Goal: Task Accomplishment & Management: Manage account settings

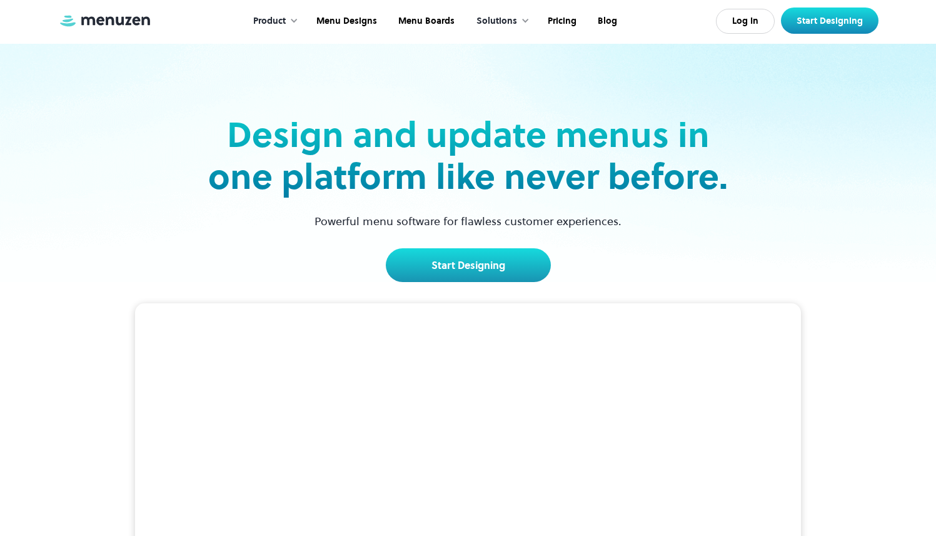
click at [761, 33] on div "Log In Start Designing" at bounding box center [797, 21] width 163 height 26
click at [762, 23] on link "Log In" at bounding box center [745, 21] width 59 height 25
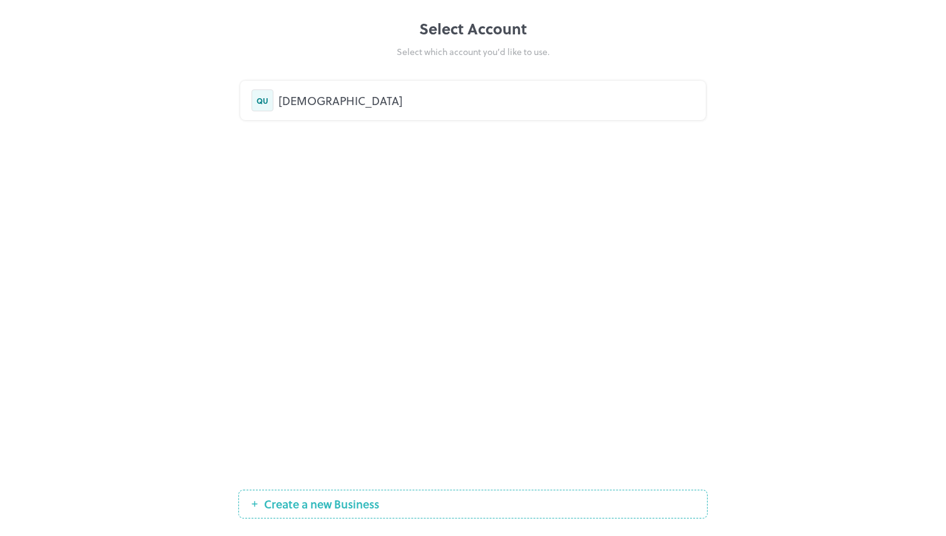
click at [338, 120] on div "QU QURE" at bounding box center [472, 100] width 469 height 59
click at [335, 113] on div "QU QURE" at bounding box center [472, 100] width 465 height 39
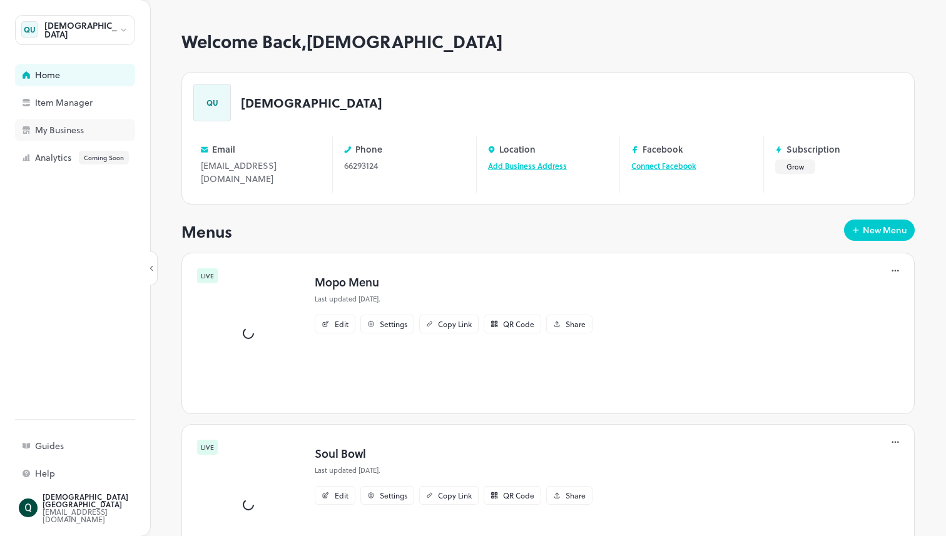
click at [51, 134] on div "My Business" at bounding box center [97, 130] width 125 height 9
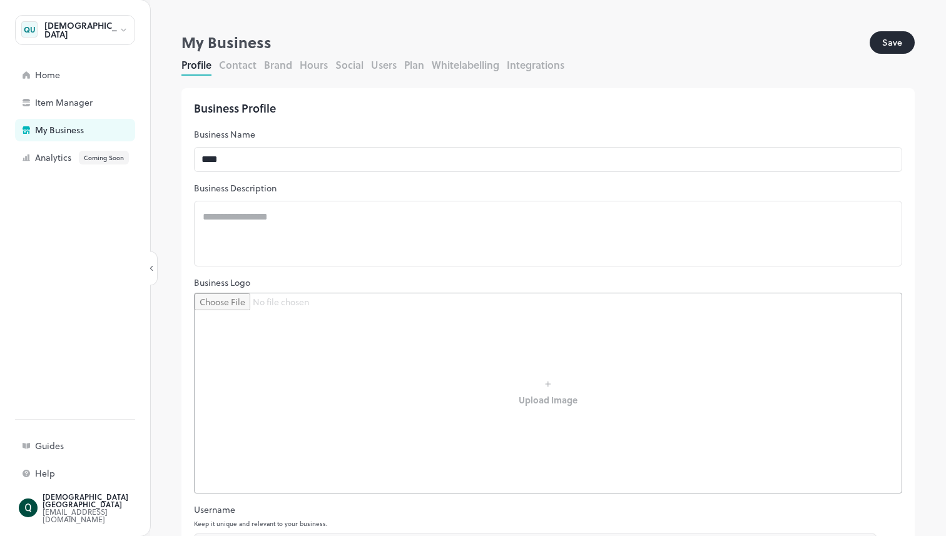
click at [418, 66] on button "Plan" at bounding box center [414, 65] width 20 height 14
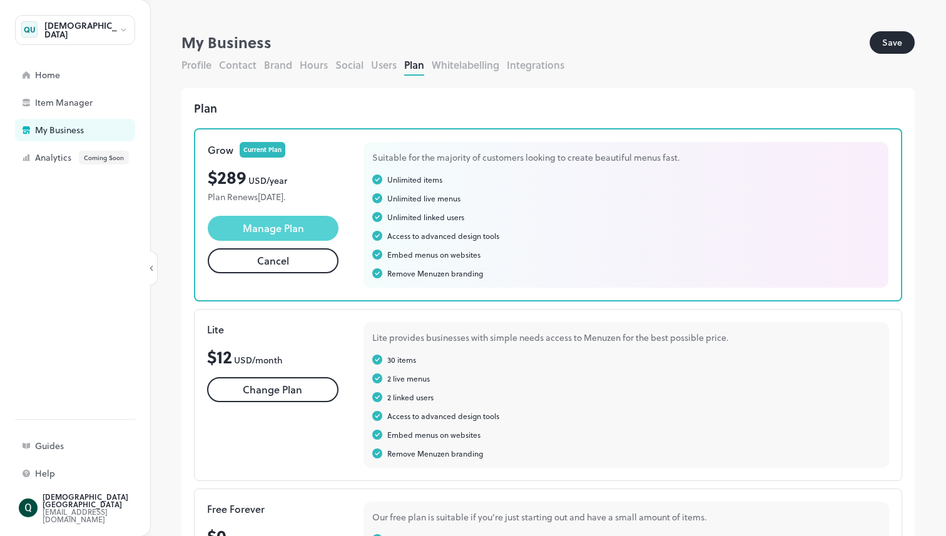
click at [300, 228] on span "Manage Plan" at bounding box center [273, 228] width 61 height 15
click at [307, 222] on button "Manage Plan" at bounding box center [273, 228] width 131 height 25
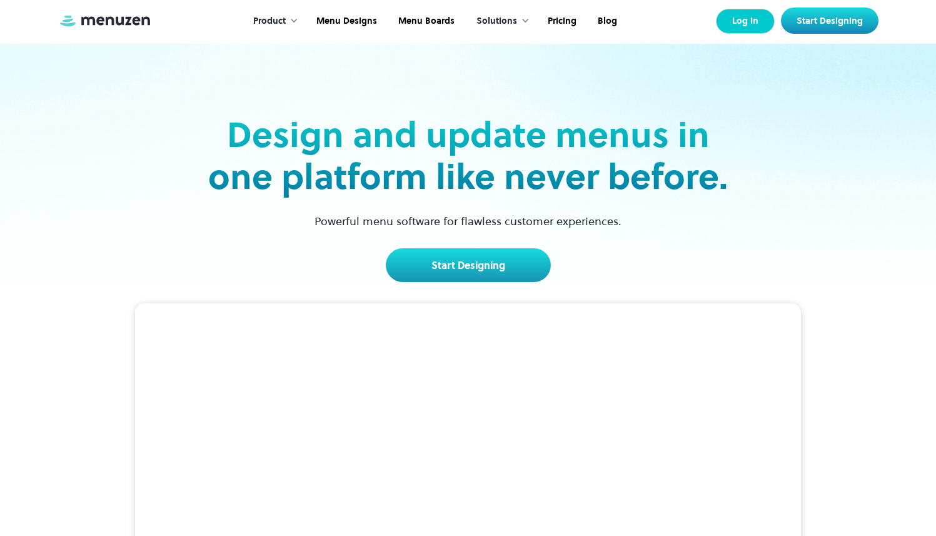
click at [730, 29] on link "Log In" at bounding box center [745, 21] width 59 height 25
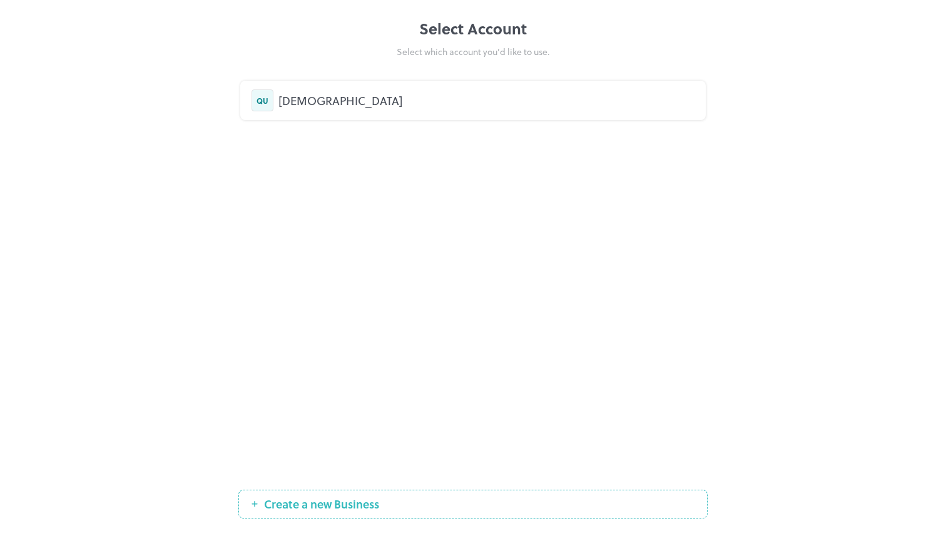
click at [480, 92] on div "[DEMOGRAPHIC_DATA]" at bounding box center [486, 100] width 416 height 17
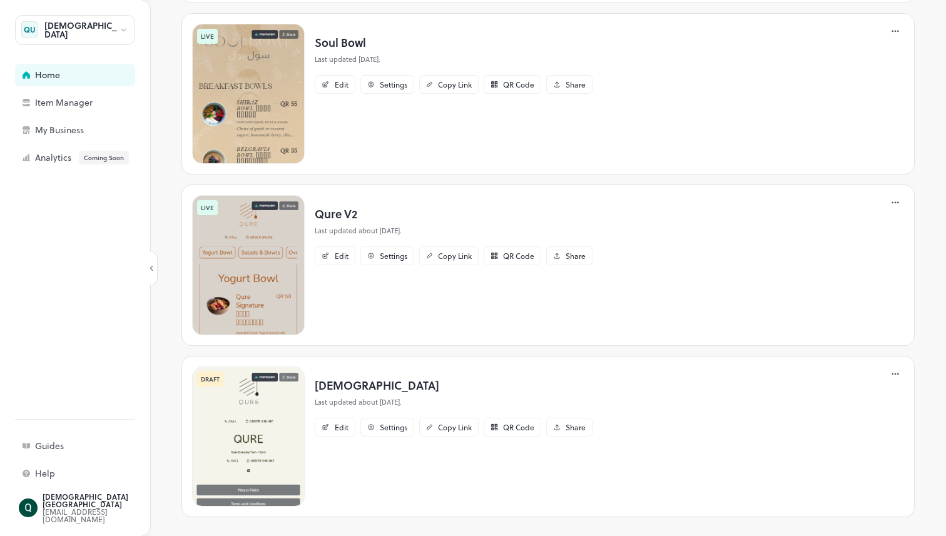
scroll to position [176, 0]
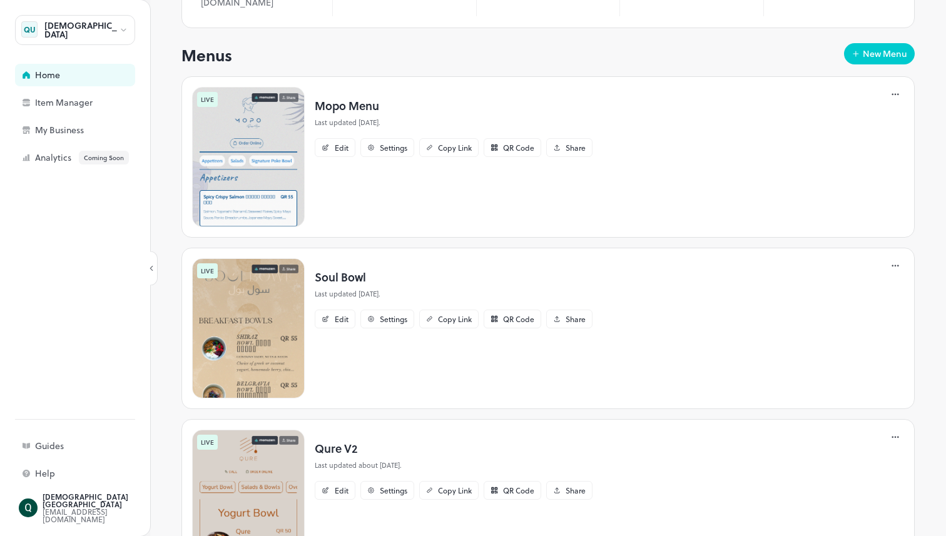
click at [273, 315] on img at bounding box center [248, 328] width 113 height 140
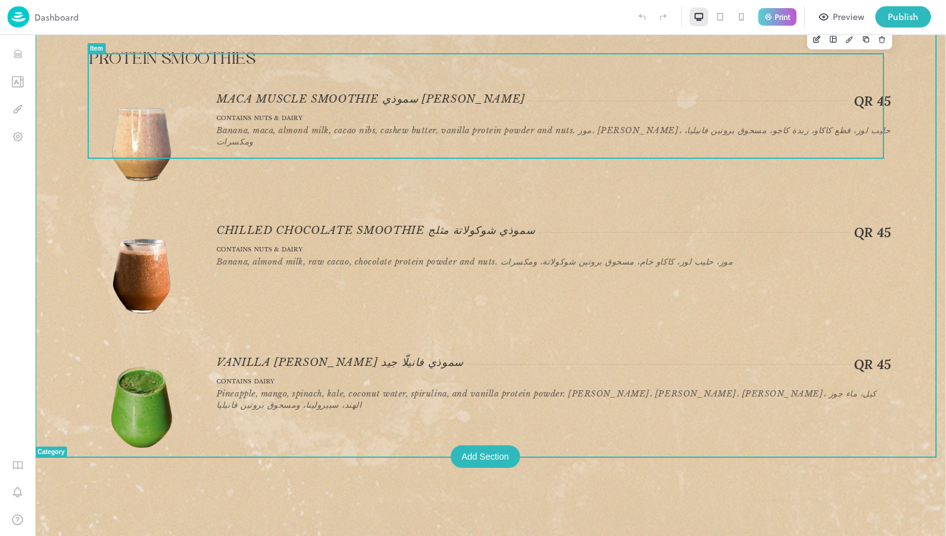
scroll to position [3943, 0]
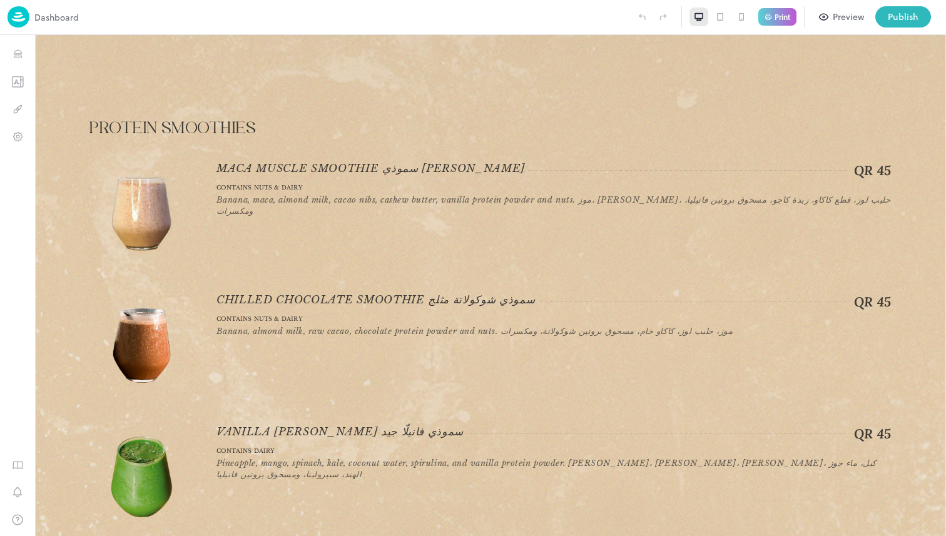
click at [13, 21] on img at bounding box center [19, 16] width 22 height 21
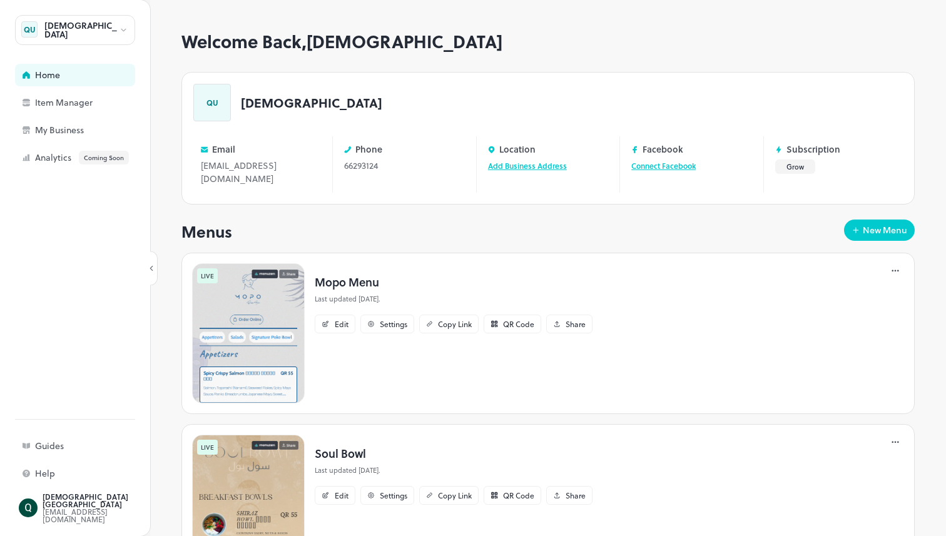
click at [275, 309] on img at bounding box center [248, 333] width 113 height 140
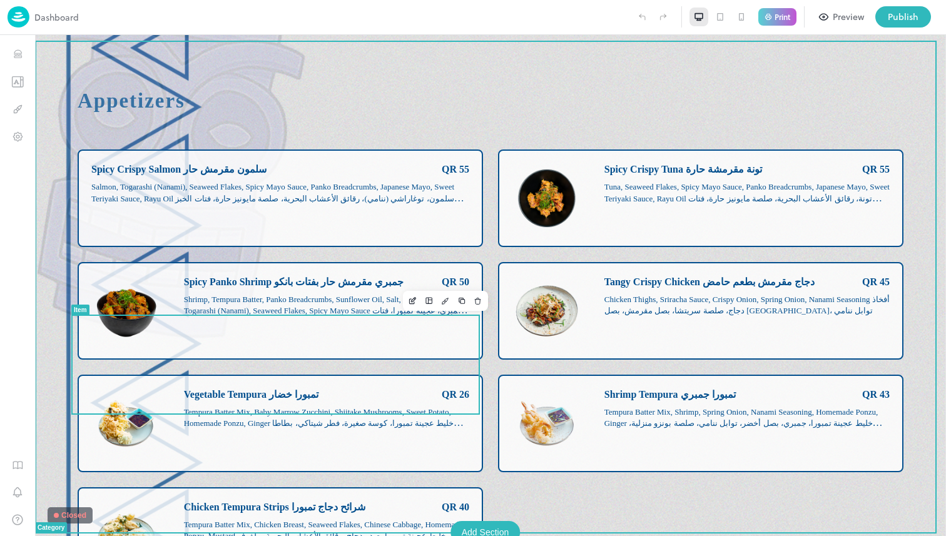
scroll to position [263, 0]
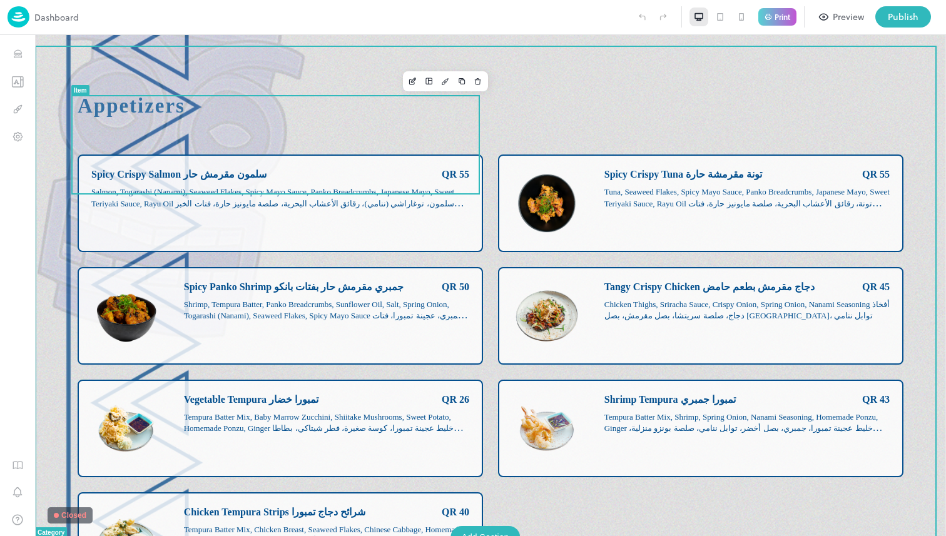
click at [273, 168] on div "Spicy Crispy Salmon سلمون مقرمش حار QR 55 Salmon, Togarashi (Nanami), Seaweed F…" at bounding box center [280, 203] width 378 height 70
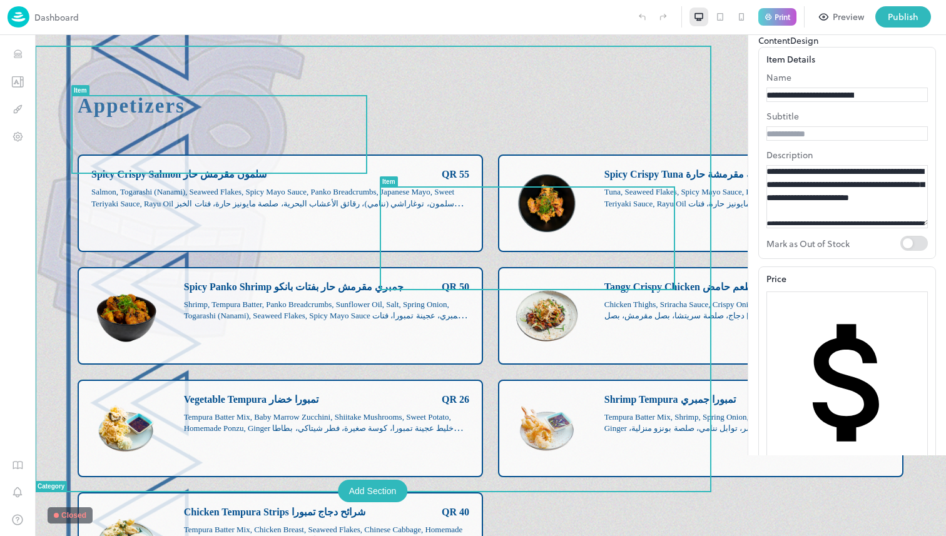
drag, startPoint x: 868, startPoint y: 329, endPoint x: 660, endPoint y: 210, distance: 239.2
